Goal: Task Accomplishment & Management: Complete application form

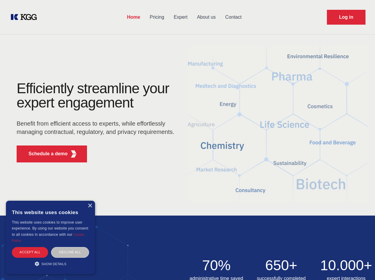
click at [187, 140] on div "Efficiently streamline your expert engagement Benefit from efficient access to …" at bounding box center [97, 124] width 181 height 86
click at [45, 154] on p "Schedule a demo" at bounding box center [48, 153] width 39 height 7
click at [90, 206] on div "× This website uses cookies This website uses cookies to improve user experienc…" at bounding box center [50, 237] width 89 height 73
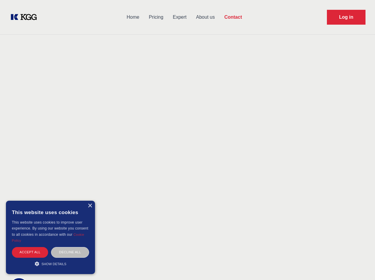
click at [30, 252] on div "Accept all" at bounding box center [30, 252] width 36 height 10
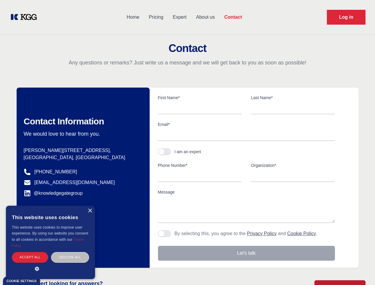
click at [70, 252] on div "Decline all" at bounding box center [70, 257] width 38 height 10
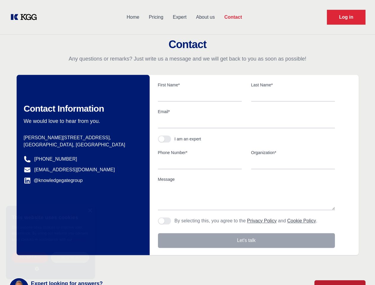
click at [50, 264] on main "Contact Any questions or remarks? Just write us a message and we will get back …" at bounding box center [187, 154] width 375 height 309
